Goal: Task Accomplishment & Management: Manage account settings

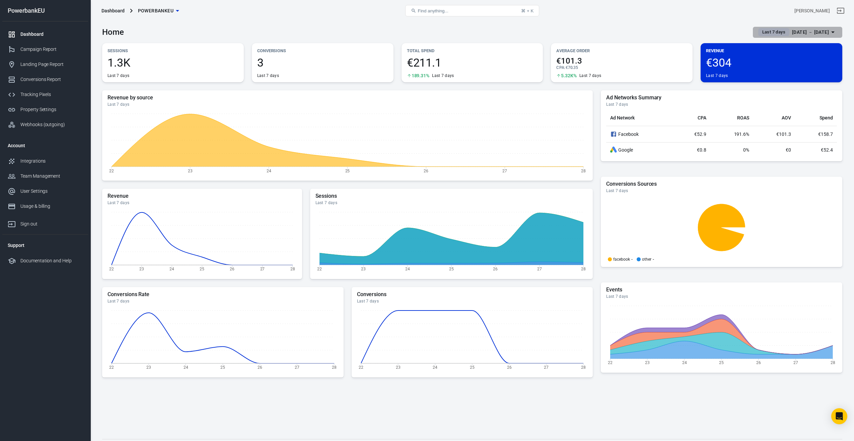
click at [760, 30] on span "Last 7 days" at bounding box center [774, 32] width 28 height 7
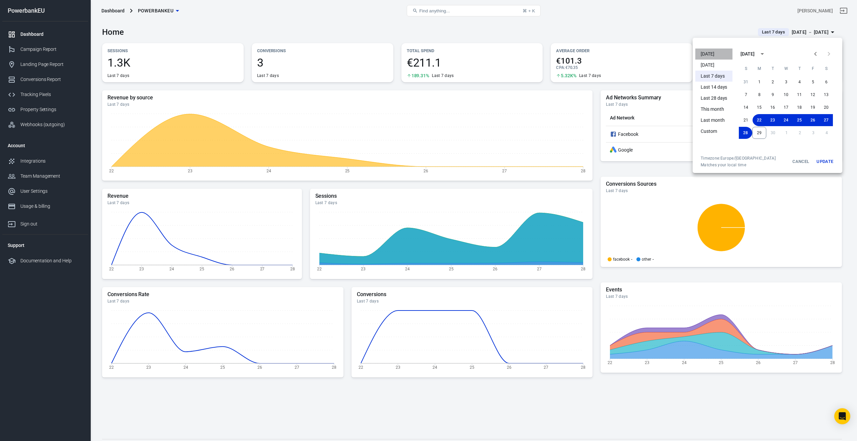
click at [716, 54] on li "[DATE]" at bounding box center [714, 54] width 37 height 11
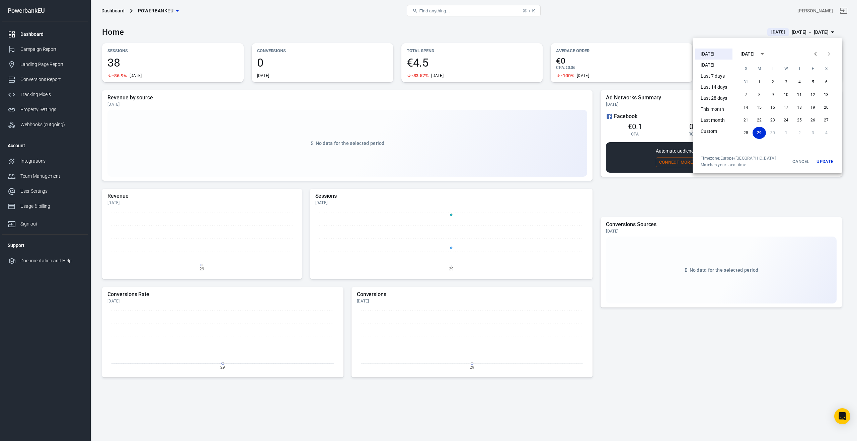
click at [36, 51] on div at bounding box center [428, 220] width 857 height 441
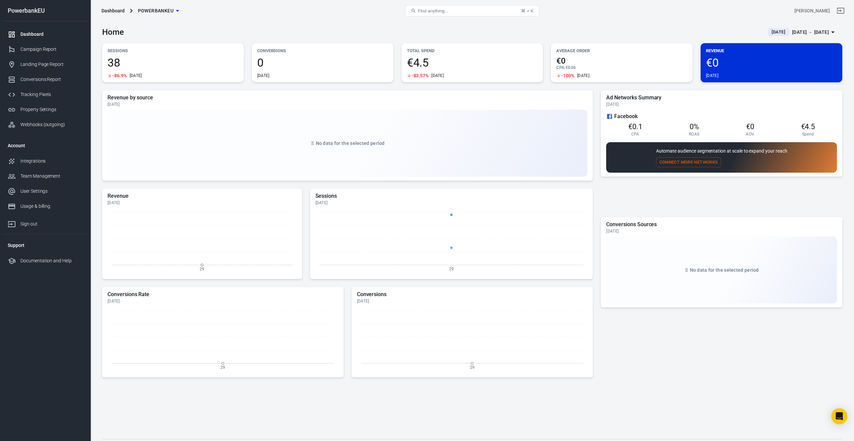
click at [36, 51] on div "Campaign Report" at bounding box center [51, 49] width 62 height 7
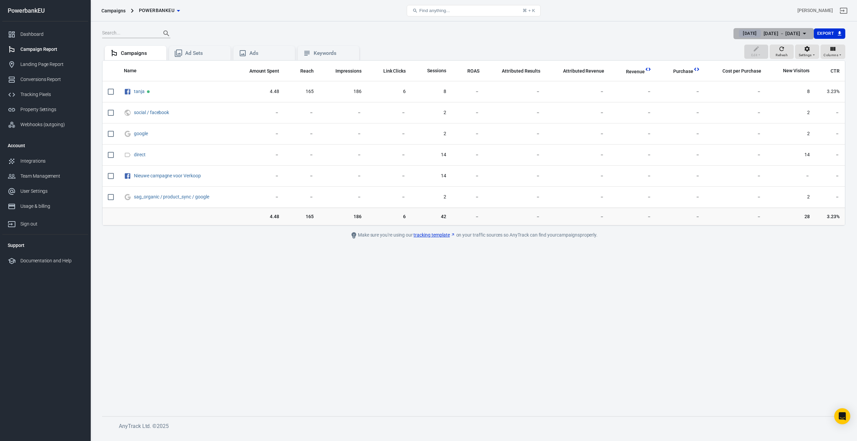
click at [740, 34] on span "[DATE]" at bounding box center [749, 33] width 19 height 7
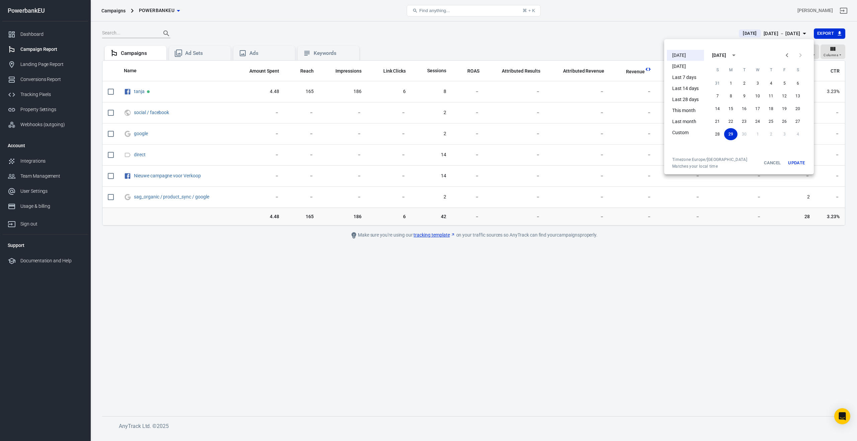
click at [687, 56] on li "[DATE]" at bounding box center [685, 55] width 37 height 11
click at [799, 162] on button "Update" at bounding box center [796, 163] width 21 height 12
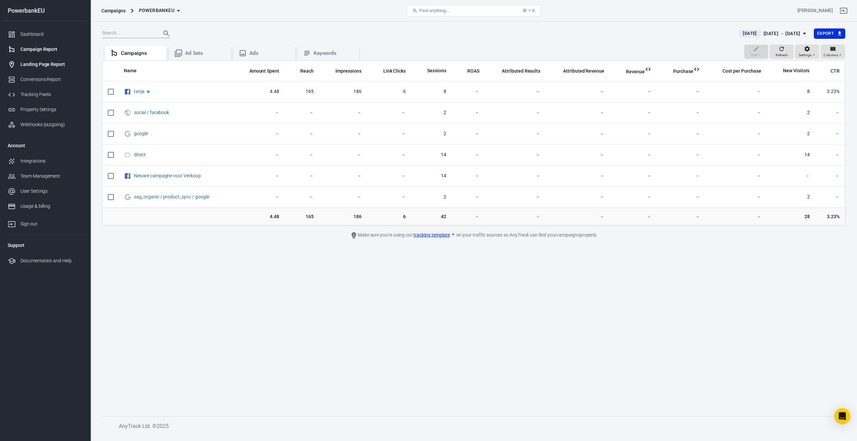
click at [49, 65] on div "Landing Page Report" at bounding box center [51, 64] width 62 height 7
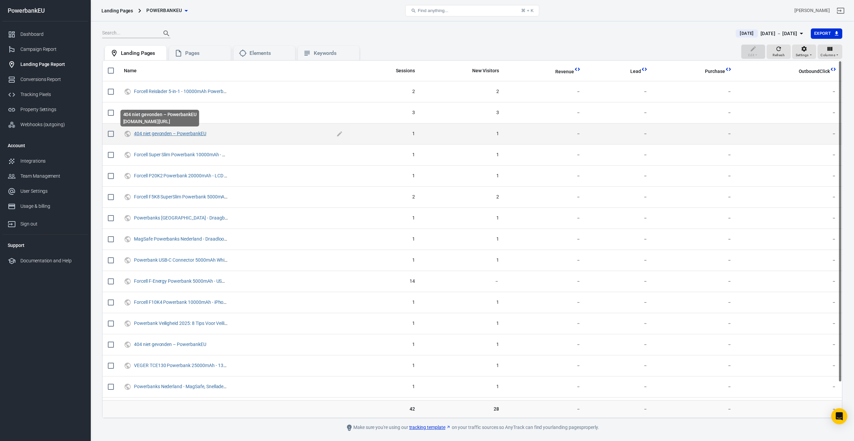
click at [156, 135] on link "404 niet gevonden – PowerbankEU" at bounding box center [170, 133] width 72 height 5
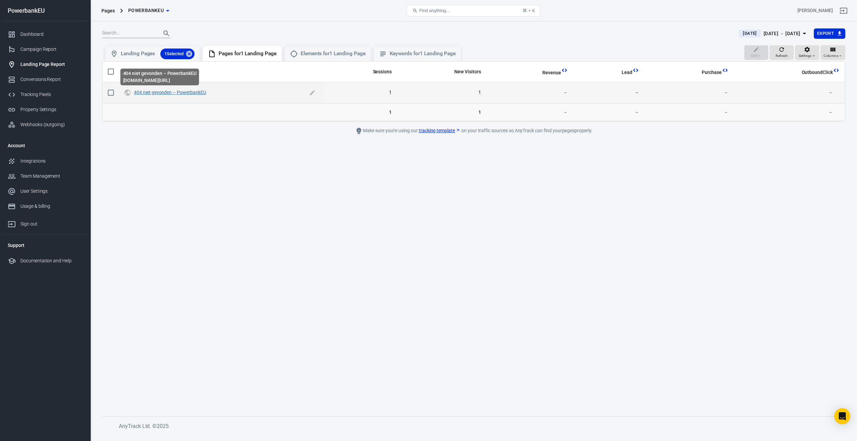
click at [164, 93] on link "404 niet gevonden – PowerbankEU" at bounding box center [170, 92] width 72 height 5
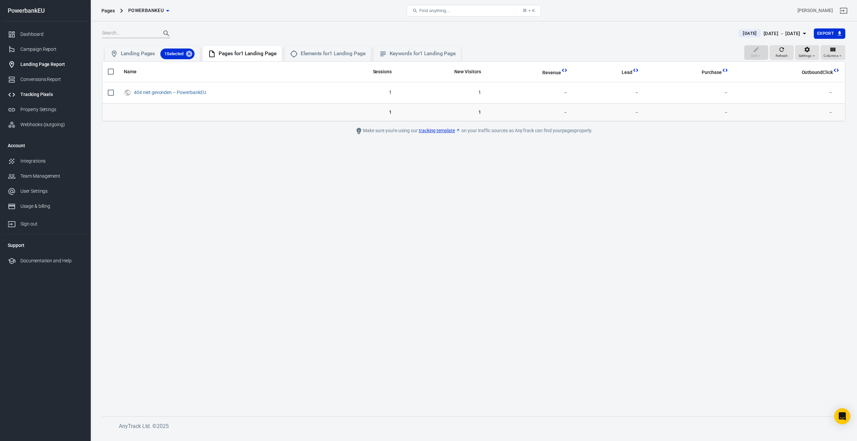
click at [33, 95] on div "Tracking Pixels" at bounding box center [51, 94] width 62 height 7
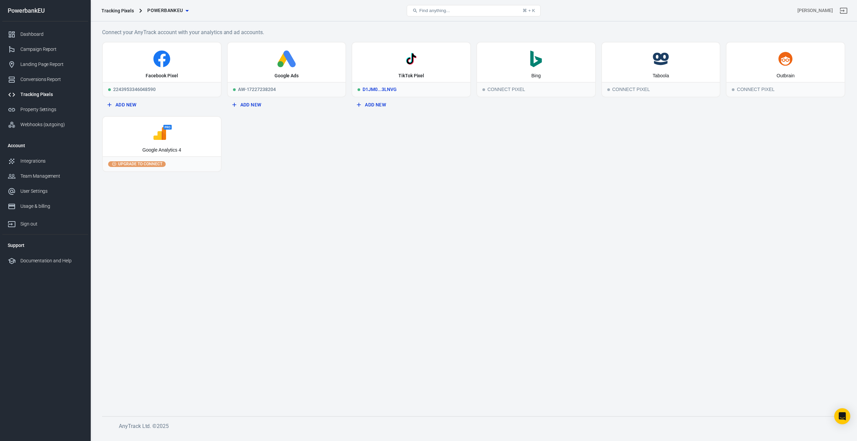
click at [392, 89] on div "D1JM0...3LNVG" at bounding box center [411, 89] width 118 height 15
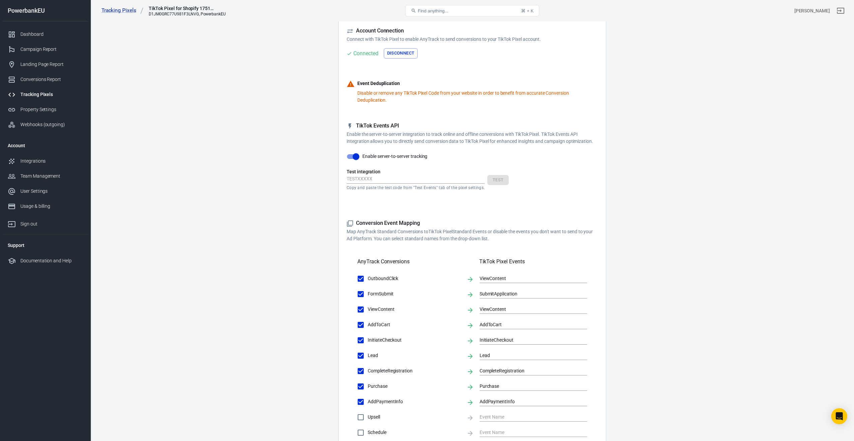
scroll to position [47, 0]
click at [347, 157] on input "Enable server-to-server tracking" at bounding box center [356, 157] width 38 height 13
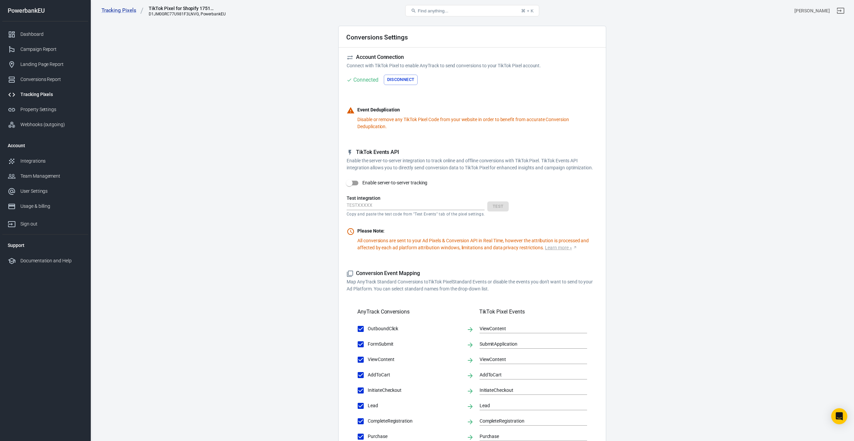
scroll to position [0, 0]
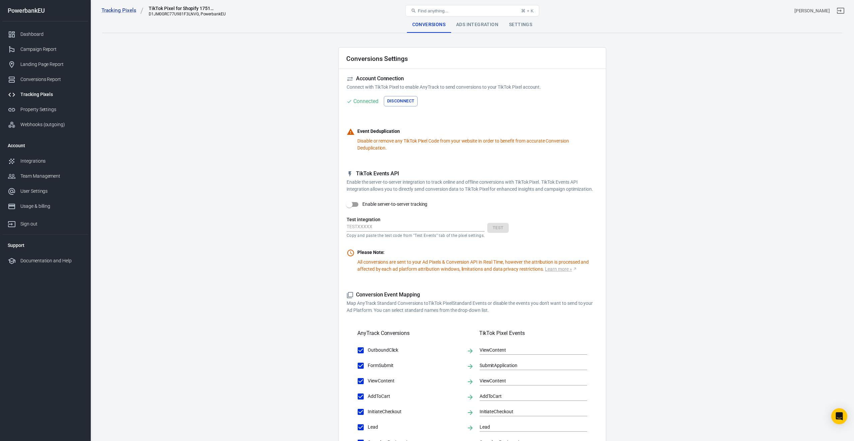
click at [358, 204] on span at bounding box center [352, 204] width 19 height 13
click at [358, 204] on input "Enable server-to-server tracking" at bounding box center [349, 204] width 38 height 13
checkbox input "true"
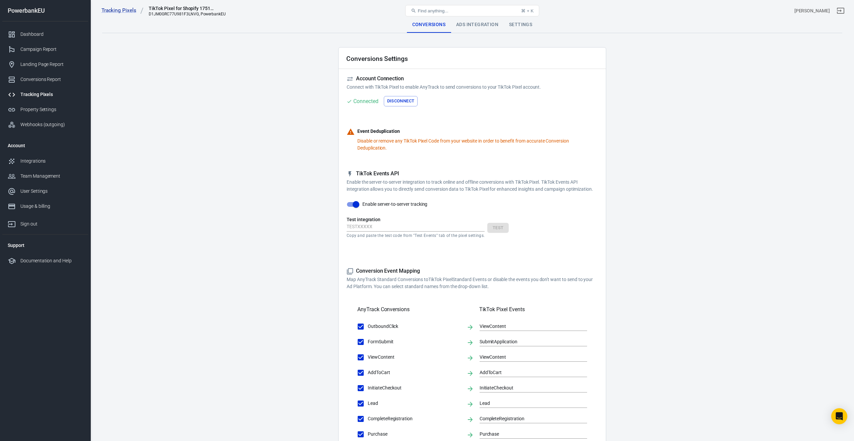
click at [497, 229] on div "Copy and paste the test code from "Test Events" tab of the pixel settings. Test" at bounding box center [472, 230] width 251 height 15
click at [403, 226] on input "text" at bounding box center [416, 227] width 138 height 9
click at [353, 204] on input "Enable server-to-server tracking" at bounding box center [356, 204] width 38 height 13
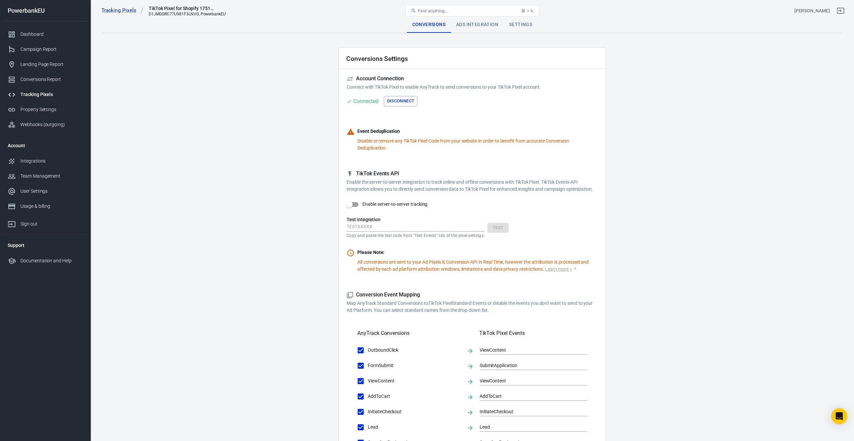
click at [352, 204] on input "Enable server-to-server tracking" at bounding box center [349, 204] width 38 height 13
checkbox input "true"
drag, startPoint x: 347, startPoint y: 227, endPoint x: 387, endPoint y: 226, distance: 40.5
click at [387, 226] on input "text" at bounding box center [416, 227] width 138 height 9
click at [473, 29] on div "Ads Integration" at bounding box center [477, 25] width 53 height 16
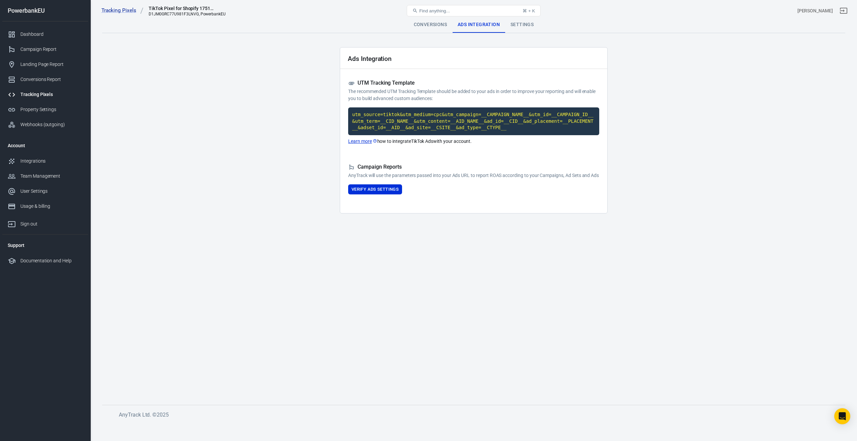
click at [385, 195] on button "Verify Ads Settings" at bounding box center [375, 190] width 54 height 10
click at [578, 201] on button "Reload" at bounding box center [580, 195] width 21 height 10
click at [524, 24] on div "Settings" at bounding box center [522, 25] width 34 height 16
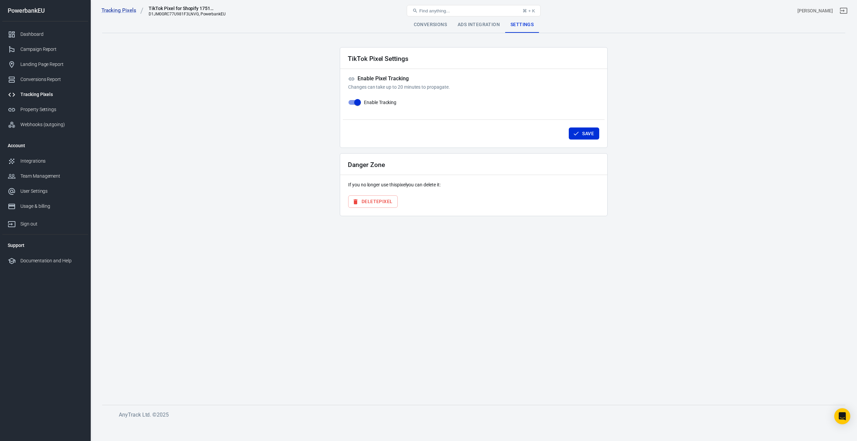
click at [475, 23] on div "Ads Integration" at bounding box center [478, 25] width 53 height 16
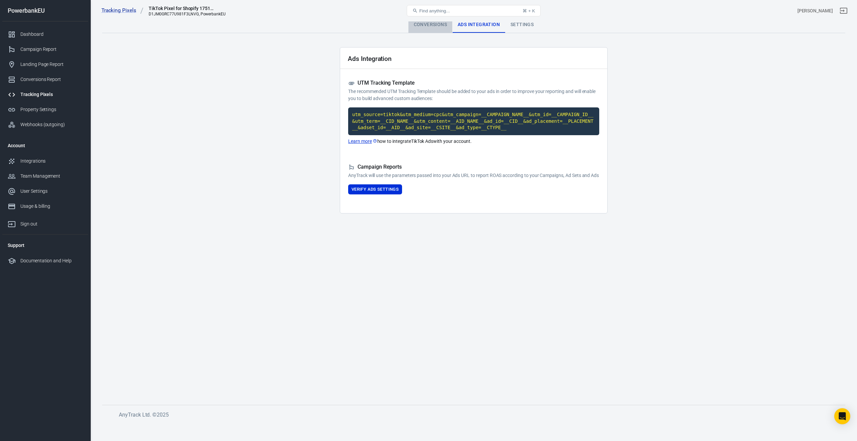
click at [435, 24] on div "Conversions" at bounding box center [431, 25] width 44 height 16
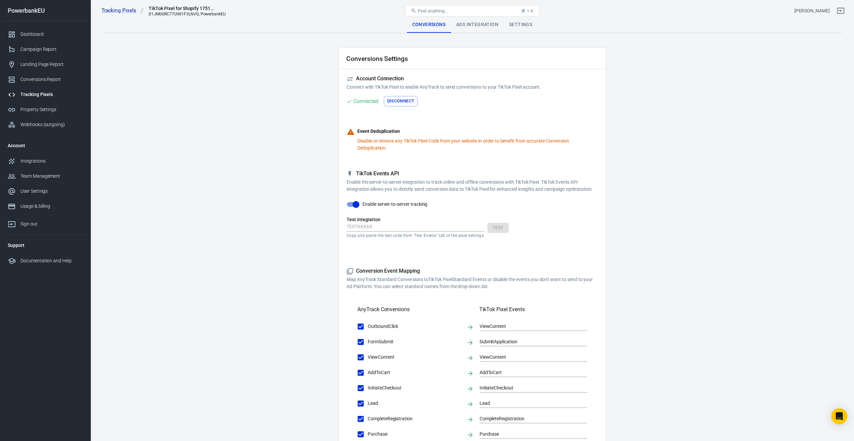
click at [387, 151] on p "Disable or remove any TikTok Pixel Code from your website in order to benefit f…" at bounding box center [477, 145] width 240 height 14
click at [388, 139] on p "Disable or remove any TikTok Pixel Code from your website in order to benefit f…" at bounding box center [477, 145] width 240 height 14
click at [368, 100] on div "Connected" at bounding box center [365, 101] width 25 height 8
click at [395, 101] on button "Disconnect" at bounding box center [401, 101] width 34 height 10
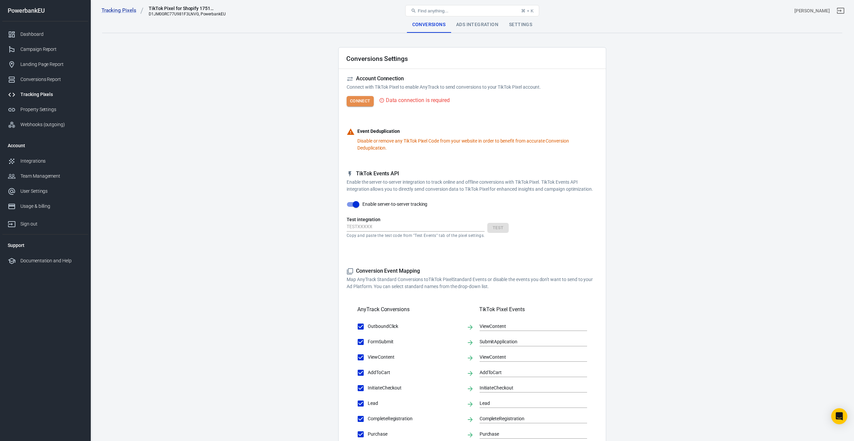
click at [354, 101] on button "Connect" at bounding box center [360, 101] width 27 height 10
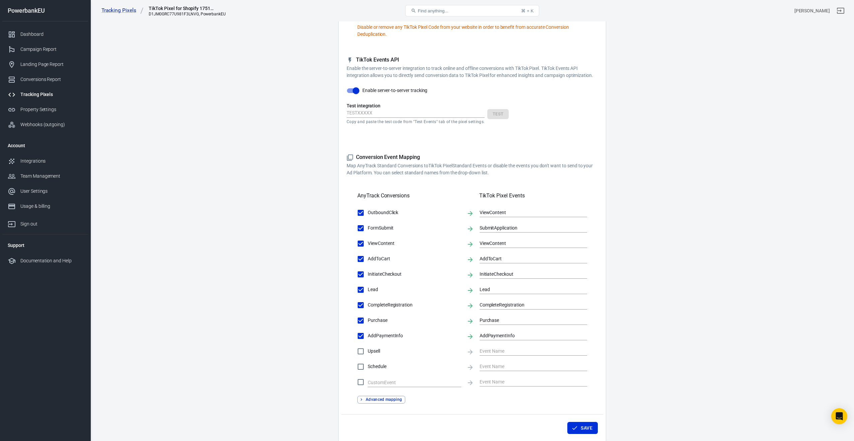
scroll to position [161, 0]
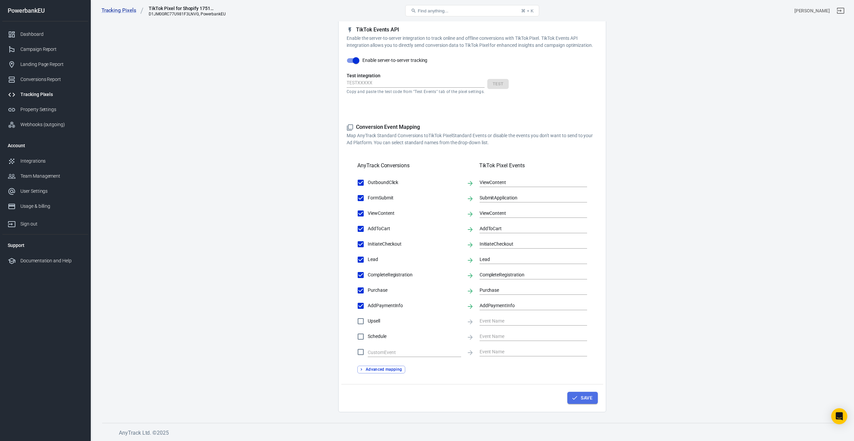
click at [589, 399] on button "Save" at bounding box center [582, 398] width 30 height 12
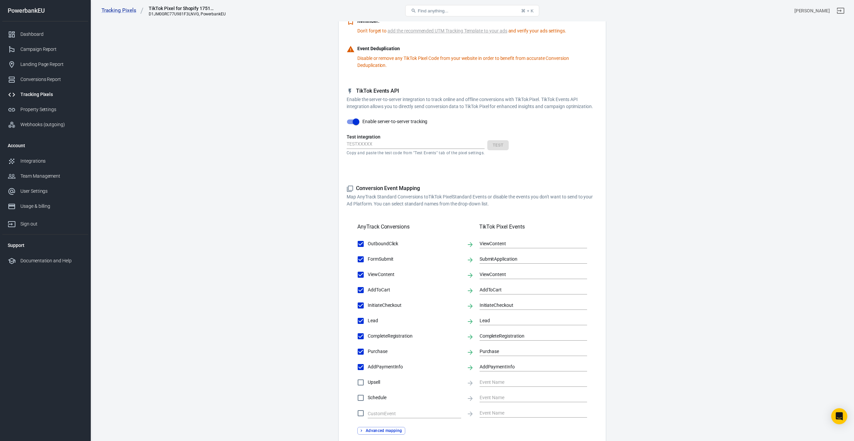
scroll to position [0, 0]
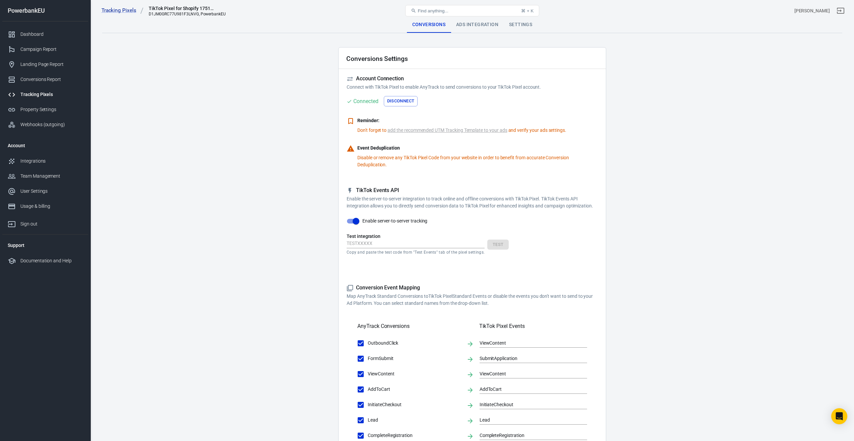
click at [383, 159] on p "Disable or remove any TikTok Pixel Code from your website in order to benefit f…" at bounding box center [477, 161] width 240 height 14
click at [468, 23] on div "Ads Integration" at bounding box center [477, 25] width 53 height 16
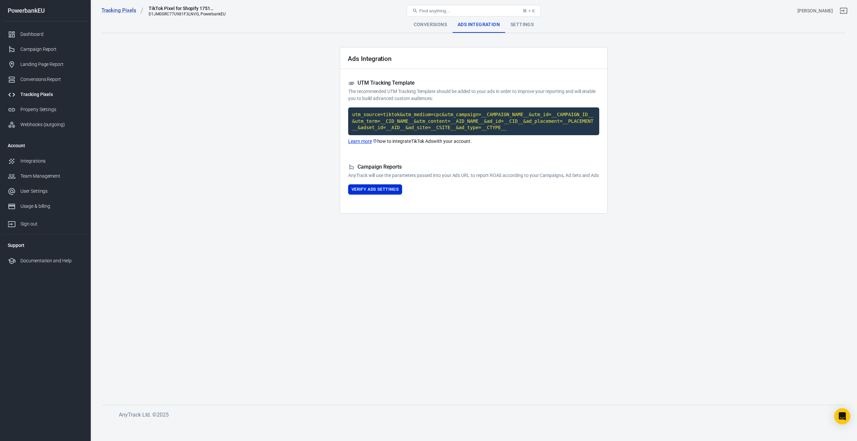
click at [372, 195] on button "Verify Ads Settings" at bounding box center [375, 190] width 54 height 10
click at [527, 27] on div "Settings" at bounding box center [522, 25] width 34 height 16
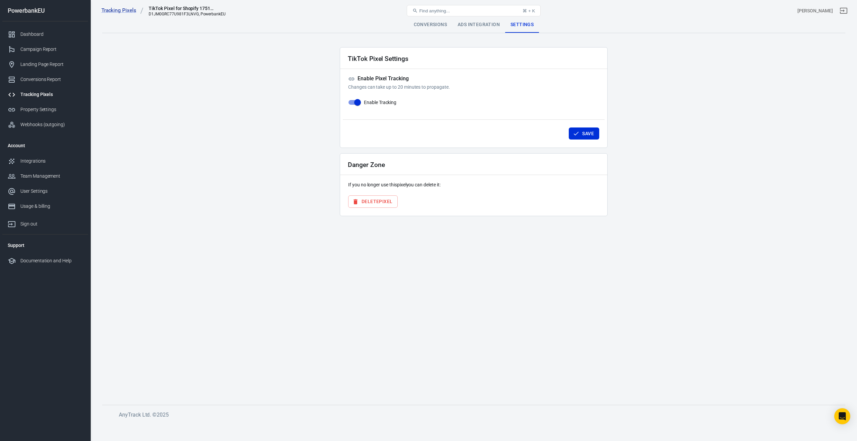
click at [585, 129] on button "Save" at bounding box center [584, 134] width 30 height 12
click at [32, 50] on div "Campaign Report" at bounding box center [51, 49] width 62 height 7
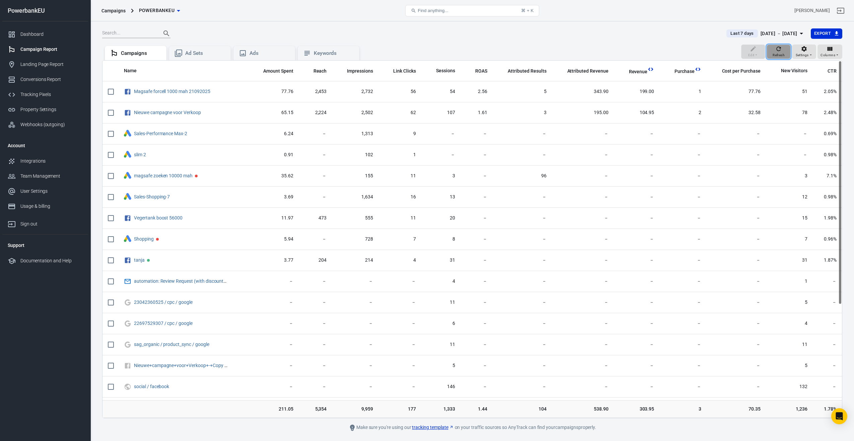
click at [780, 52] on icon "button" at bounding box center [778, 49] width 7 height 7
click at [32, 29] on link "Dashboard" at bounding box center [45, 34] width 86 height 15
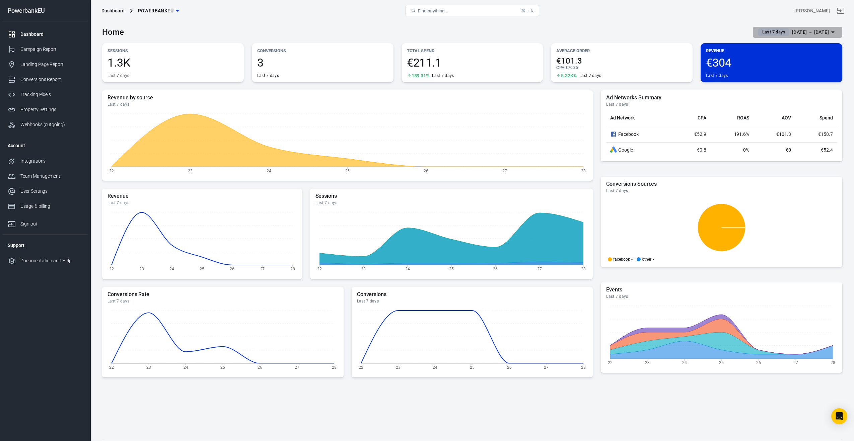
click at [760, 33] on span "Last 7 days" at bounding box center [774, 32] width 28 height 7
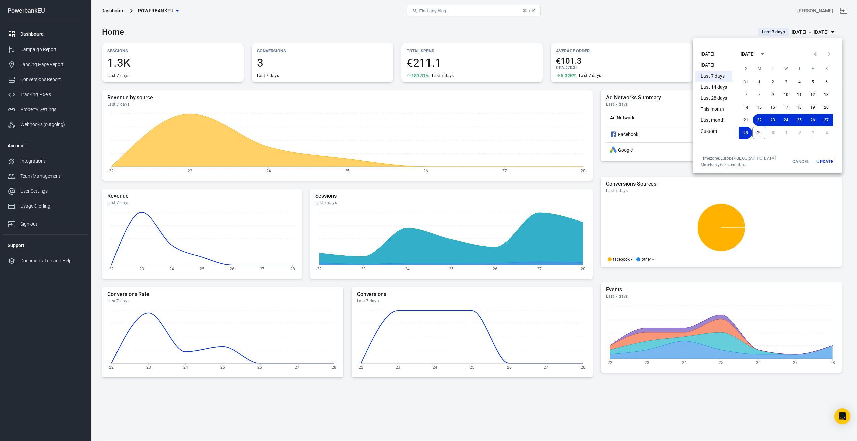
click at [712, 57] on li "[DATE]" at bounding box center [714, 54] width 37 height 11
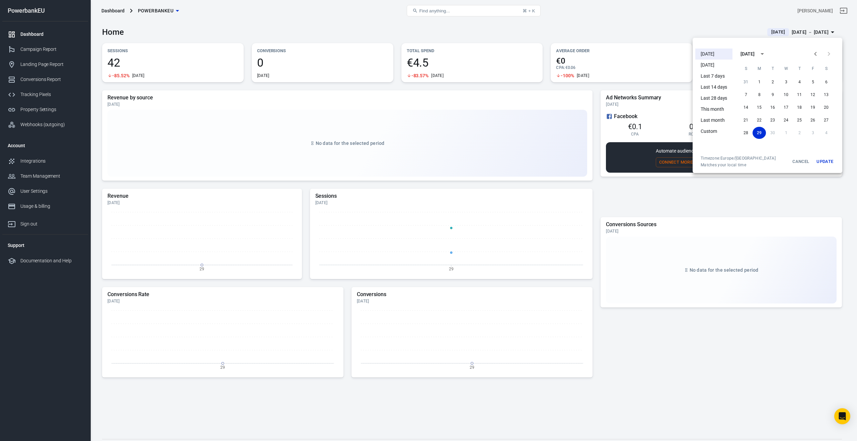
click at [737, 200] on div at bounding box center [428, 220] width 857 height 441
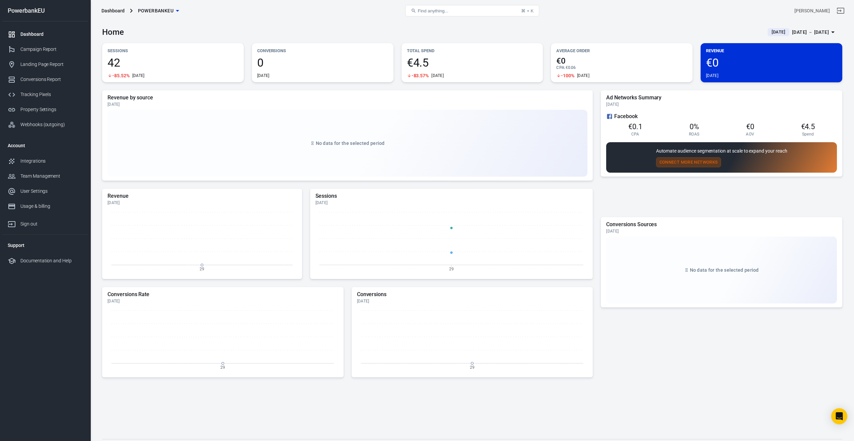
click at [688, 162] on button "Connect More Networks" at bounding box center [688, 162] width 65 height 10
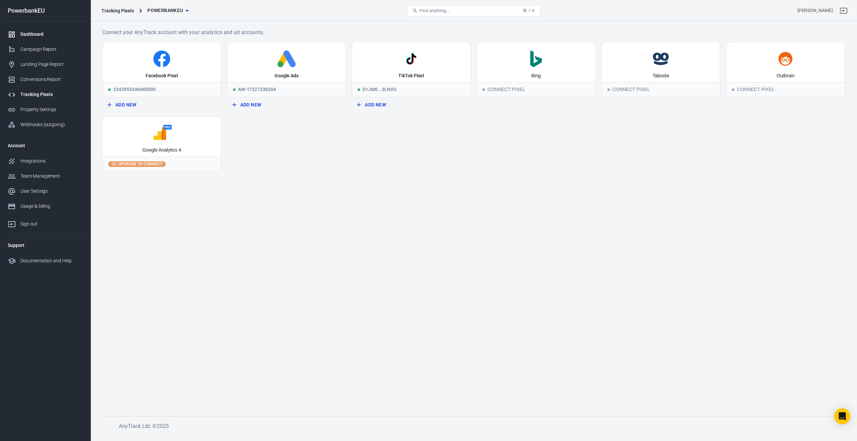
click at [29, 36] on div "Dashboard" at bounding box center [51, 34] width 62 height 7
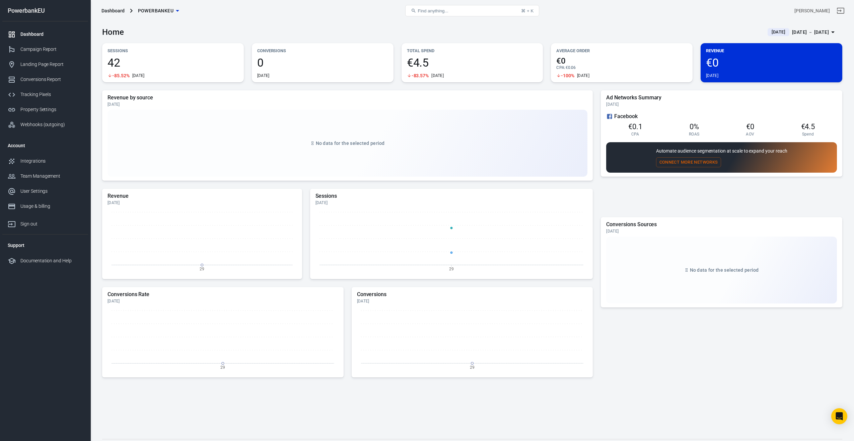
click at [31, 34] on div "Dashboard" at bounding box center [51, 34] width 62 height 7
click at [29, 48] on div "Campaign Report" at bounding box center [51, 49] width 62 height 7
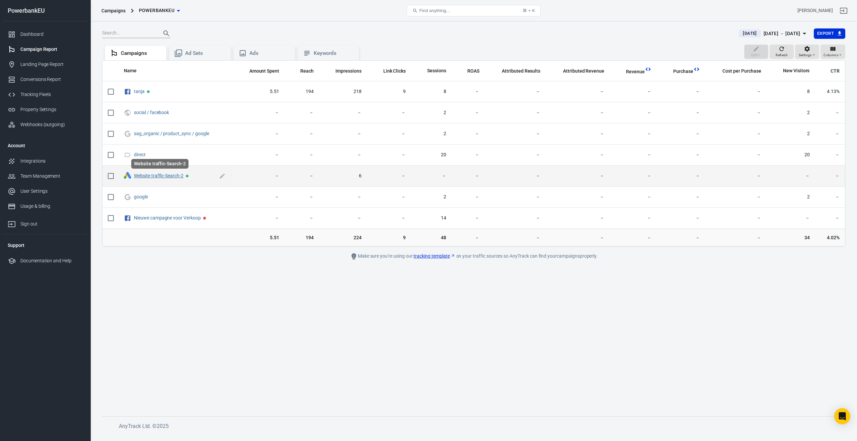
click at [171, 176] on link "Website traffic-Search-2" at bounding box center [159, 175] width 50 height 5
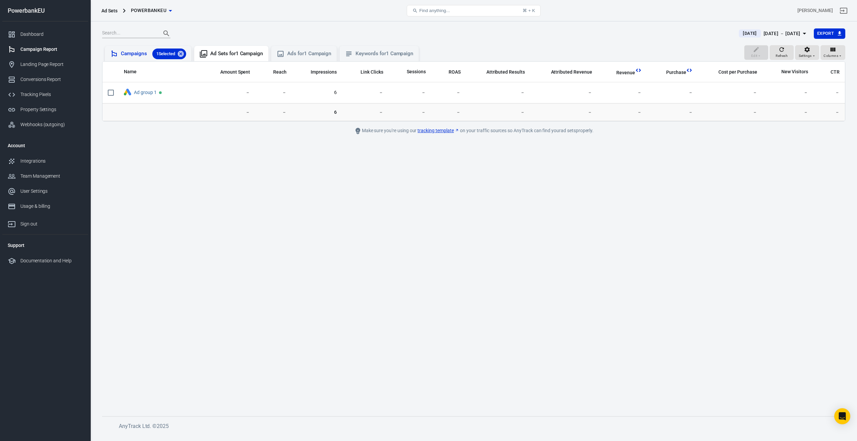
click at [136, 53] on div "Campaigns 1 Selected" at bounding box center [153, 54] width 65 height 11
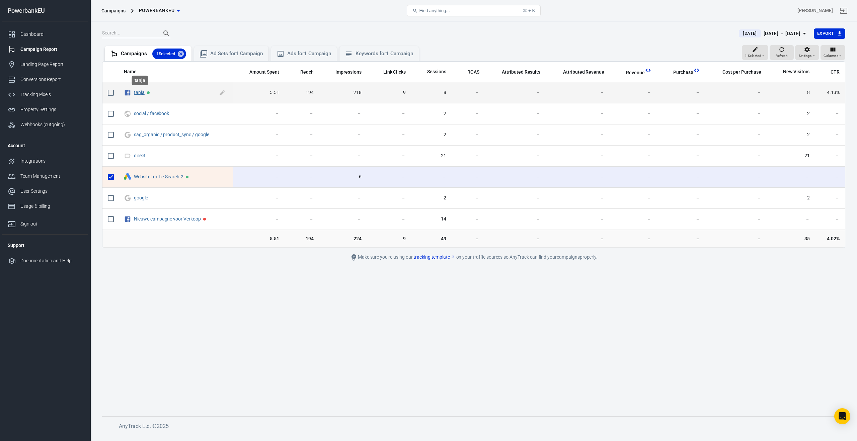
click at [136, 92] on link "tanja" at bounding box center [139, 92] width 11 height 5
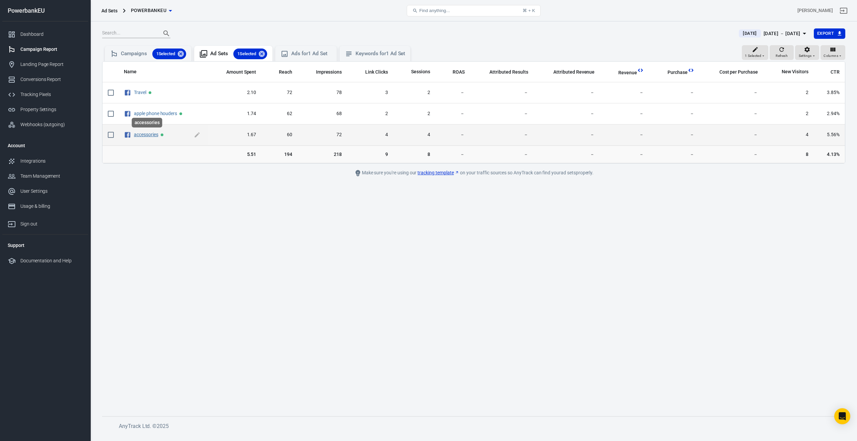
click at [143, 136] on link "accessories" at bounding box center [146, 134] width 24 height 5
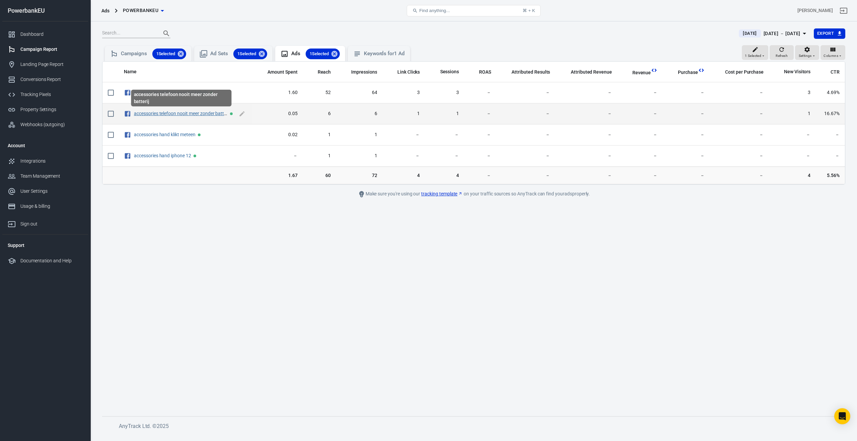
click at [193, 114] on link "accessories telefoon nooit meer zonder batterij" at bounding box center [182, 113] width 96 height 5
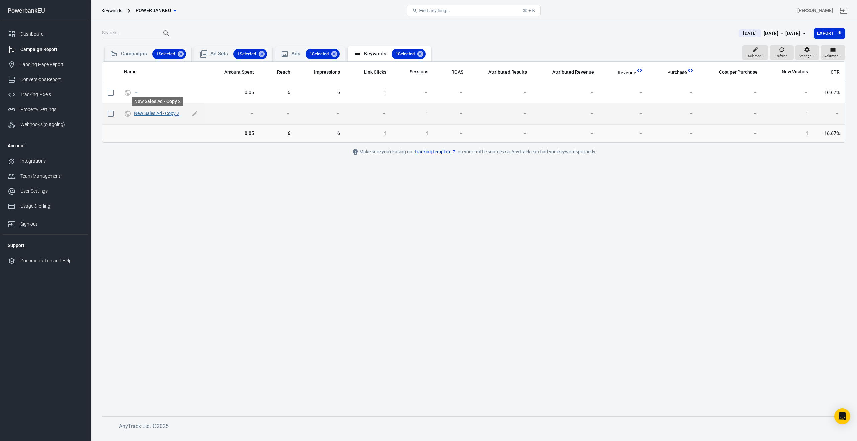
click at [159, 116] on link "New Sales Ad - Copy 2" at bounding box center [157, 113] width 46 height 5
checkbox input "true"
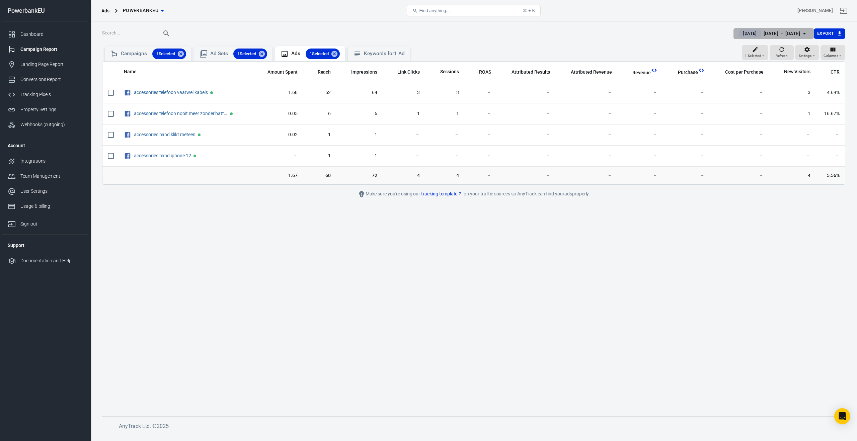
click at [764, 33] on div "[DATE] － [DATE]" at bounding box center [782, 33] width 37 height 8
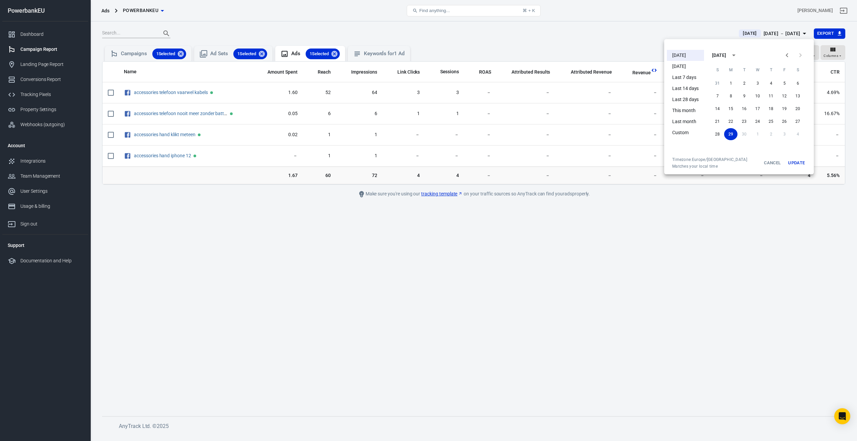
click at [695, 77] on li "Last 7 days" at bounding box center [685, 77] width 37 height 11
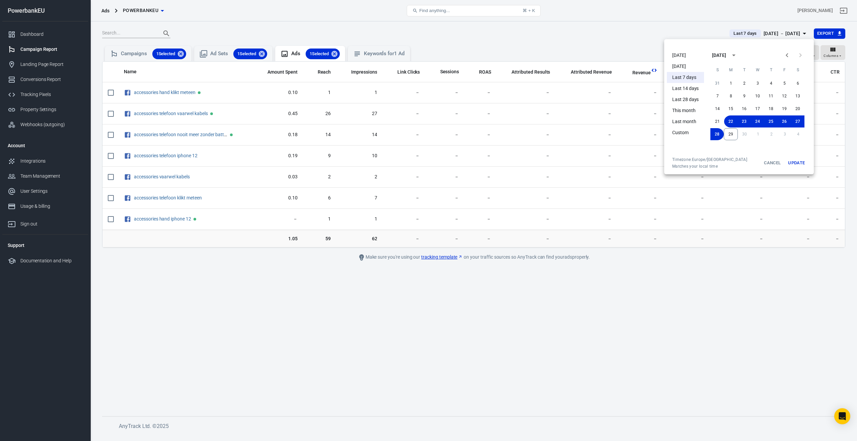
click at [794, 164] on button "Update" at bounding box center [796, 163] width 21 height 12
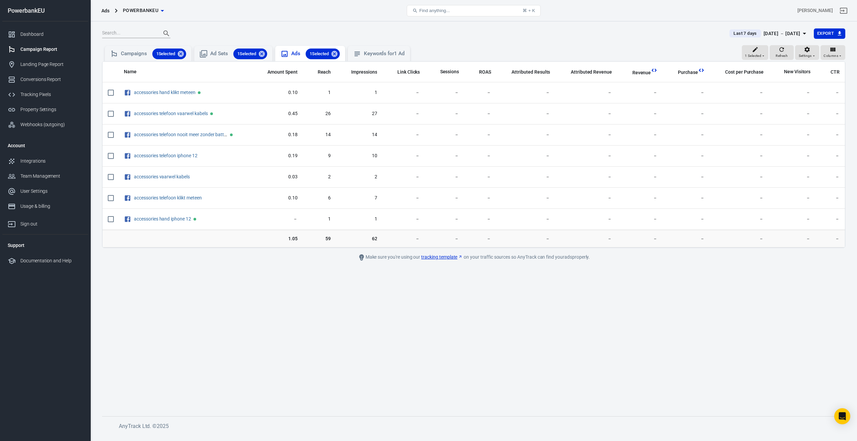
click at [313, 57] on span "1 Selected" at bounding box center [319, 54] width 27 height 7
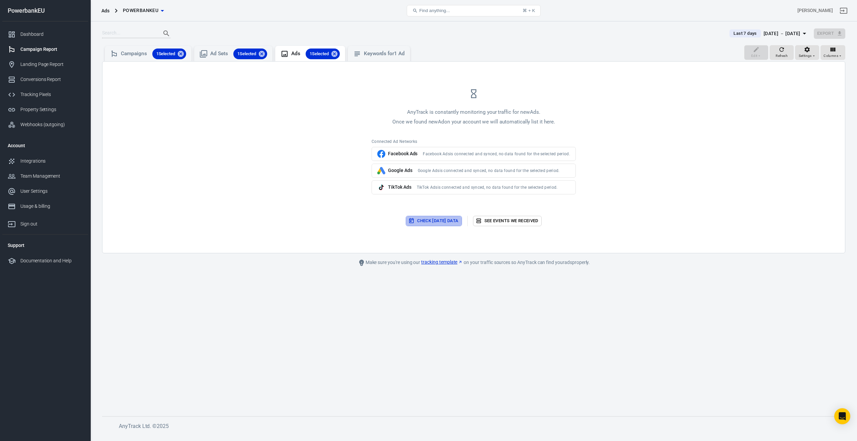
click at [432, 220] on button "Check [DATE] data" at bounding box center [434, 221] width 56 height 10
click at [384, 54] on div "Keywords for 1 Ad" at bounding box center [384, 53] width 41 height 7
click at [315, 54] on span "1 Selected" at bounding box center [319, 54] width 27 height 7
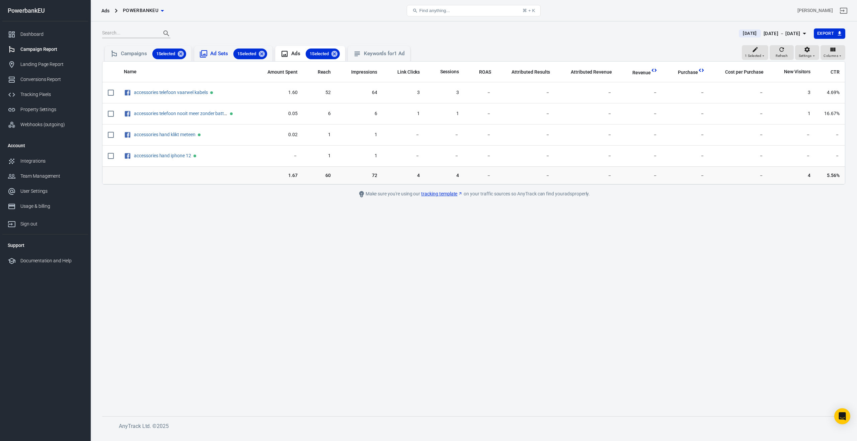
click at [254, 55] on span "1 Selected" at bounding box center [246, 54] width 27 height 7
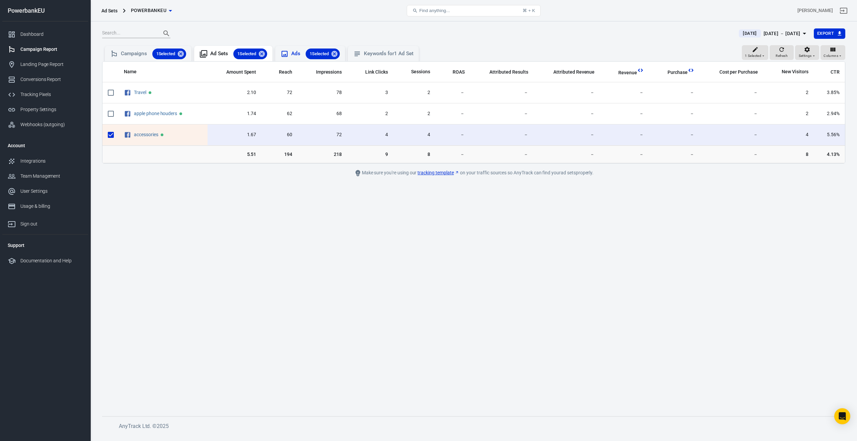
click at [317, 56] on span "1 Selected" at bounding box center [319, 54] width 27 height 7
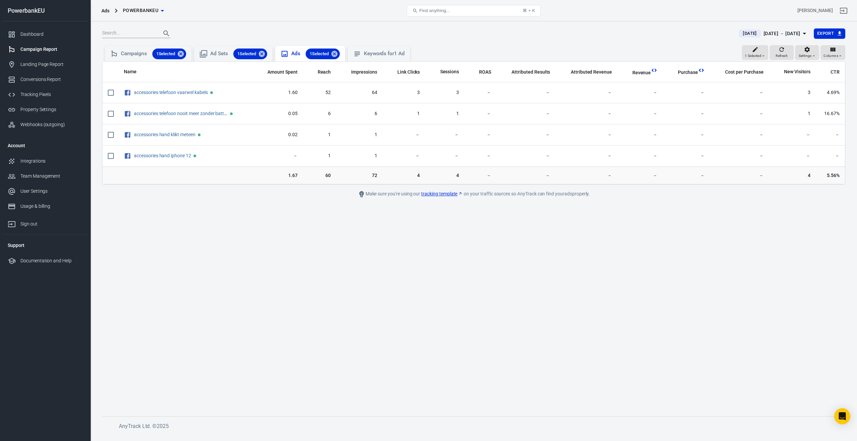
click at [317, 56] on span "1 Selected" at bounding box center [319, 54] width 27 height 7
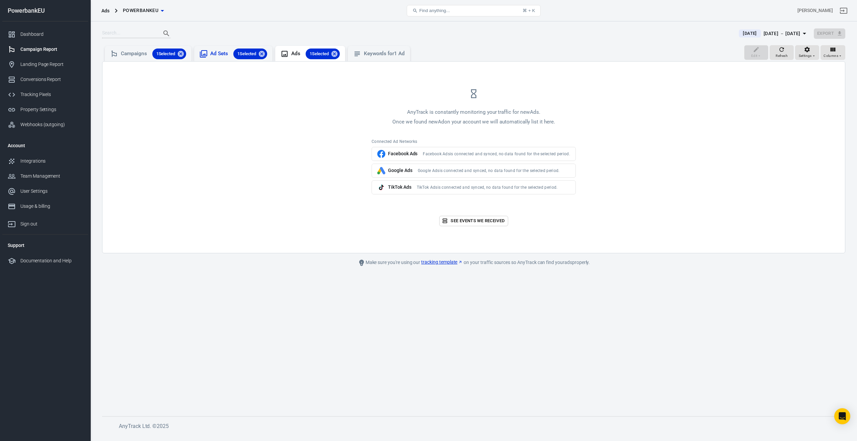
click at [253, 54] on span "1 Selected" at bounding box center [246, 54] width 27 height 7
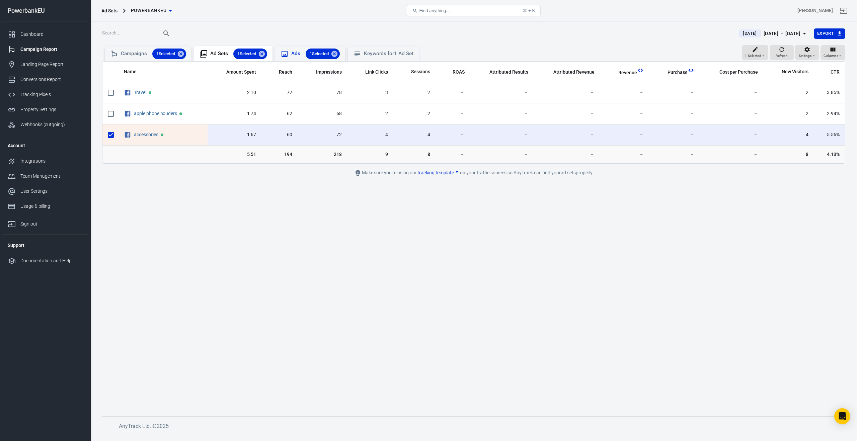
click at [294, 54] on div "Ads 1 Selected" at bounding box center [310, 54] width 59 height 11
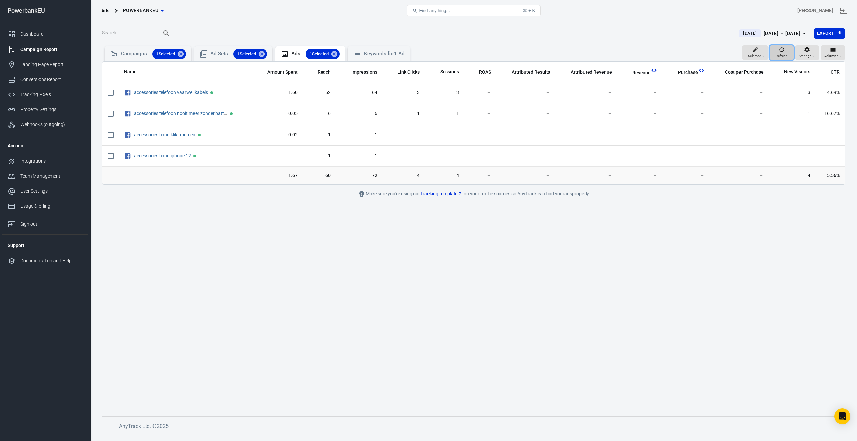
click at [786, 54] on span "Refresh" at bounding box center [782, 56] width 12 height 6
click at [780, 37] on div "[DATE] － [DATE]" at bounding box center [782, 33] width 37 height 8
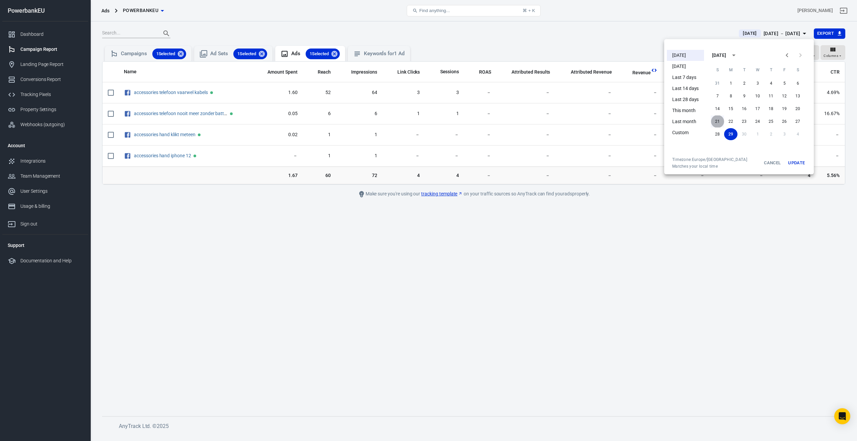
click at [717, 119] on button "21" at bounding box center [717, 122] width 13 height 12
click at [732, 134] on button "29" at bounding box center [730, 134] width 13 height 12
click at [795, 163] on button "Update" at bounding box center [796, 163] width 21 height 12
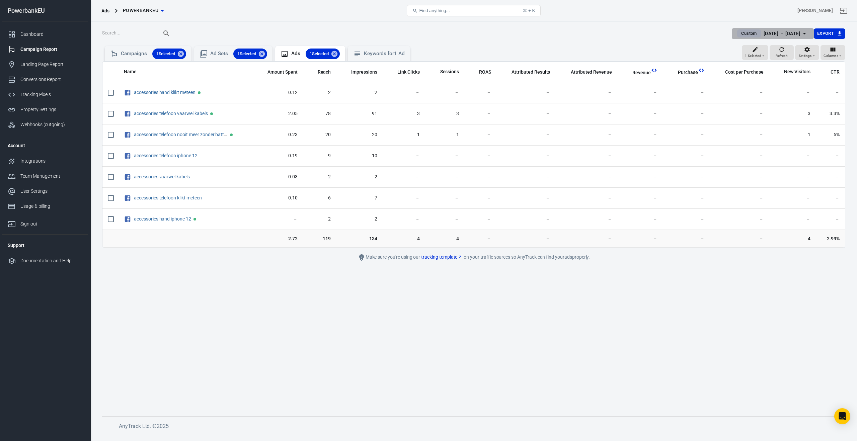
click at [770, 34] on div "[DATE] － [DATE]" at bounding box center [782, 33] width 37 height 8
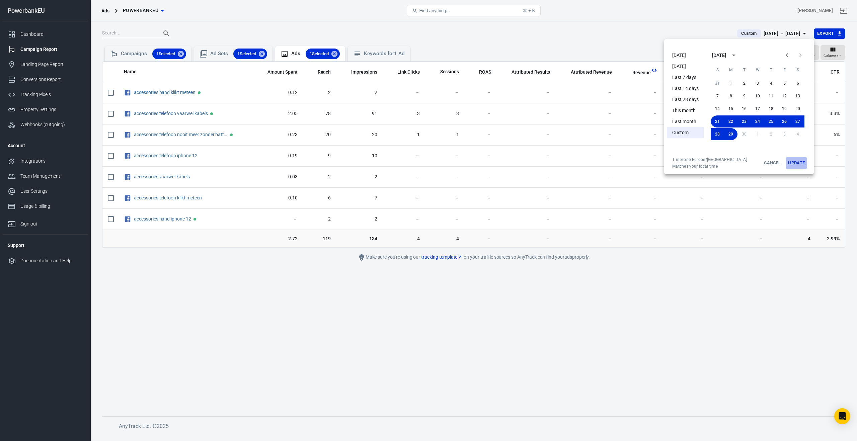
click at [803, 163] on button "Update" at bounding box center [796, 163] width 21 height 12
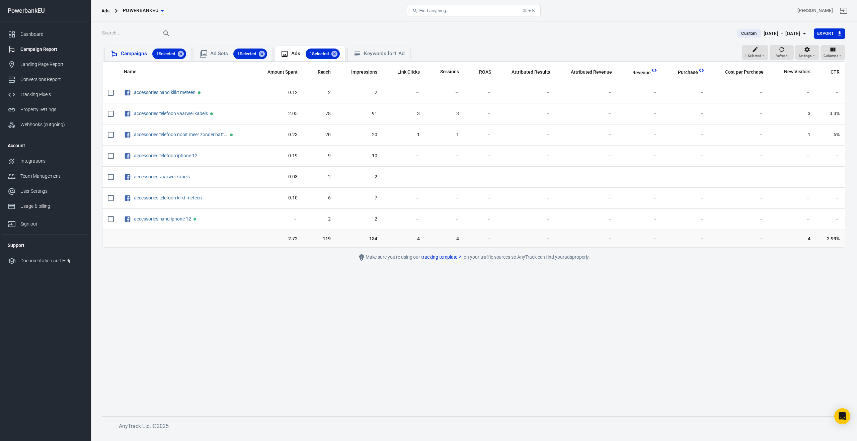
click at [149, 53] on div "Campaigns 1 Selected" at bounding box center [153, 54] width 65 height 11
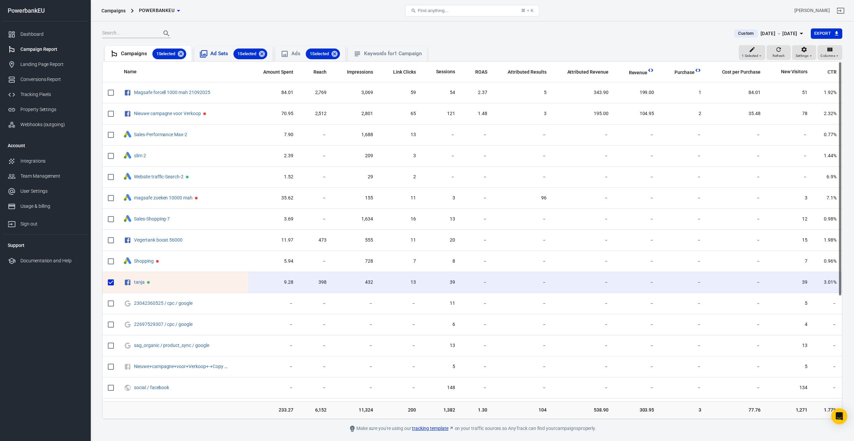
click at [202, 54] on icon at bounding box center [204, 54] width 8 height 8
